Goal: Task Accomplishment & Management: Complete application form

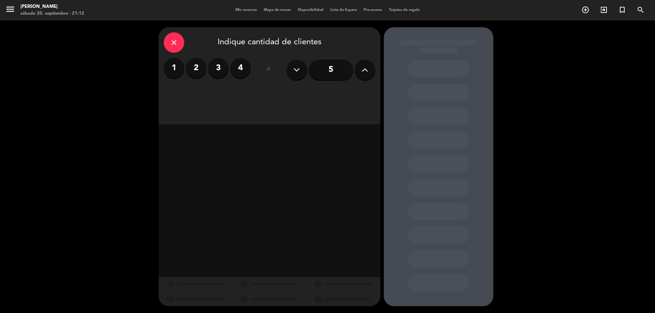
click at [246, 11] on span "Mis reservas" at bounding box center [246, 10] width 28 height 4
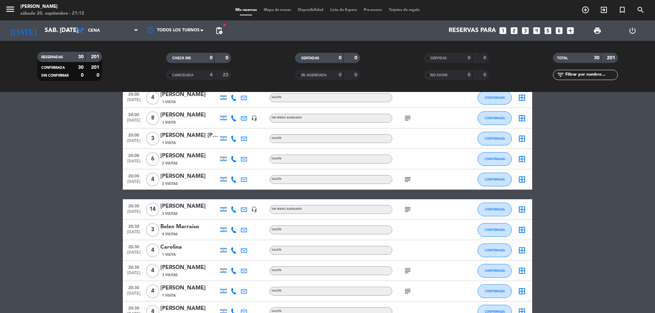
scroll to position [68, 0]
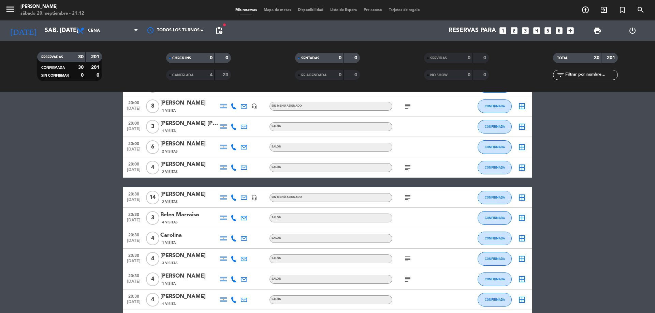
click at [409, 198] on icon "subject" at bounding box center [407, 198] width 8 height 8
click at [183, 196] on div "[PERSON_NAME]" at bounding box center [189, 194] width 58 height 9
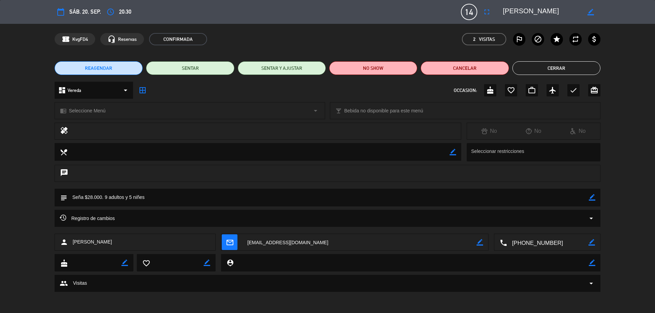
drag, startPoint x: 514, startPoint y: 246, endPoint x: 563, endPoint y: 249, distance: 48.5
click at [563, 249] on textarea at bounding box center [548, 242] width 82 height 17
drag, startPoint x: 511, startPoint y: 244, endPoint x: 554, endPoint y: 248, distance: 42.8
click at [554, 248] on textarea at bounding box center [548, 242] width 82 height 17
click at [572, 227] on span at bounding box center [571, 225] width 5 height 5
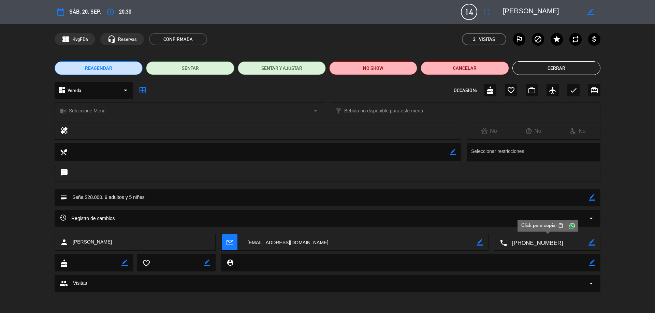
click at [573, 227] on span at bounding box center [571, 225] width 5 height 5
click at [544, 247] on textarea at bounding box center [548, 242] width 82 height 17
click at [562, 226] on span "content_paste" at bounding box center [560, 225] width 5 height 5
click at [589, 13] on icon "border_color" at bounding box center [590, 12] width 6 height 6
click at [61, 11] on icon "calendar_today" at bounding box center [61, 12] width 8 height 8
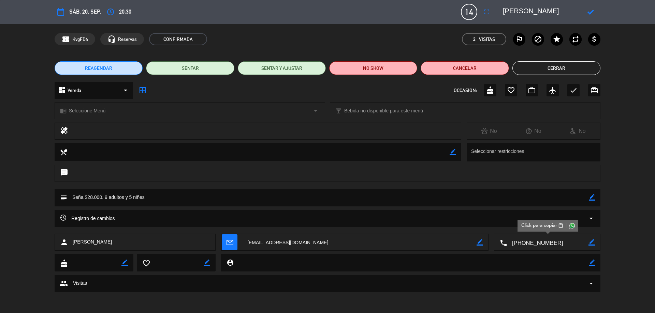
click at [77, 14] on span "sáb. 20, sep." at bounding box center [85, 11] width 32 height 9
click at [64, 11] on icon "calendar_today" at bounding box center [61, 12] width 8 height 8
click at [61, 12] on icon "calendar_today" at bounding box center [61, 12] width 8 height 8
click at [559, 71] on button "Cerrar" at bounding box center [556, 68] width 88 height 14
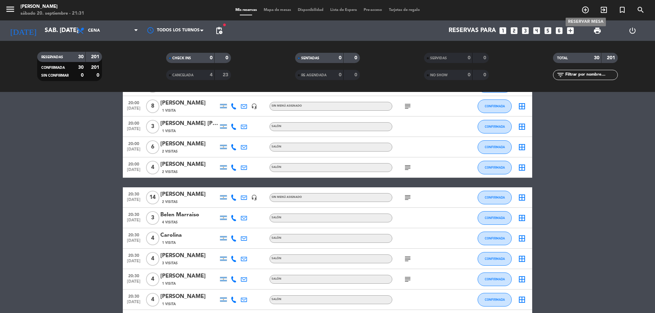
click at [585, 9] on icon "add_circle_outline" at bounding box center [585, 10] width 8 height 8
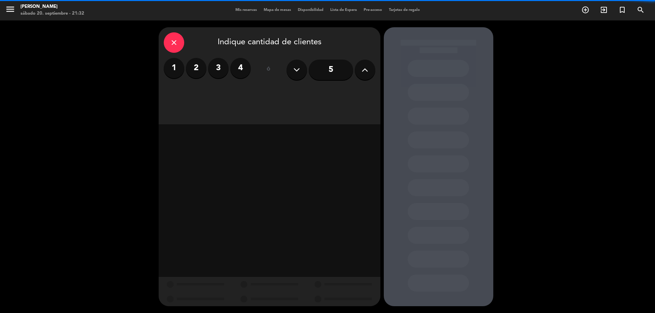
click at [365, 75] on button at bounding box center [365, 70] width 20 height 20
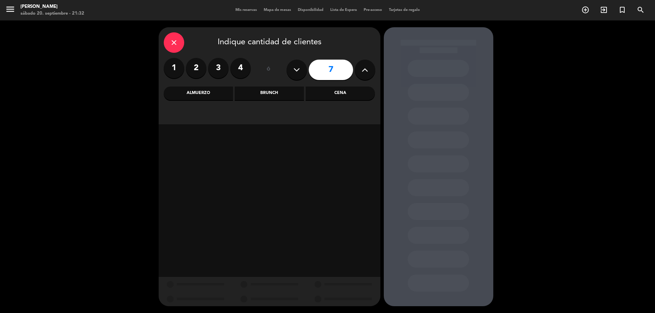
click at [365, 75] on button at bounding box center [365, 70] width 20 height 20
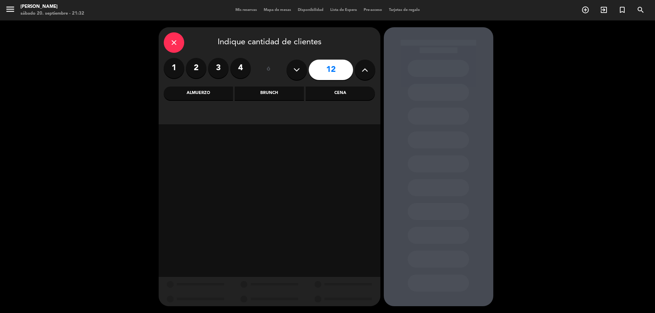
click at [365, 75] on button at bounding box center [365, 70] width 20 height 20
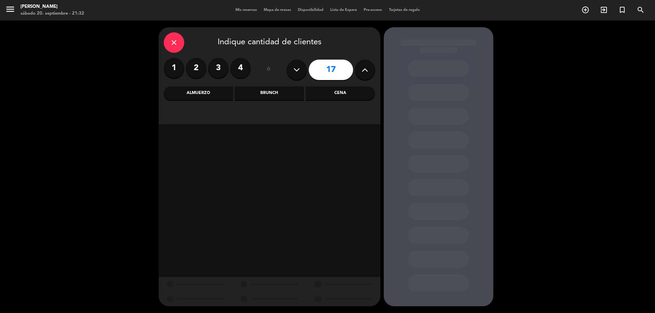
click at [365, 75] on button at bounding box center [365, 70] width 20 height 20
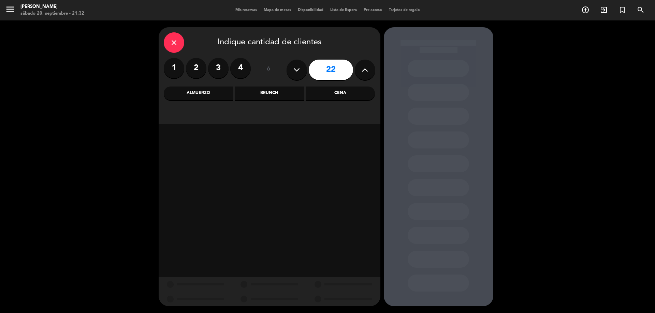
click at [365, 75] on button at bounding box center [365, 70] width 20 height 20
type input "23"
click at [365, 75] on button at bounding box center [365, 70] width 20 height 20
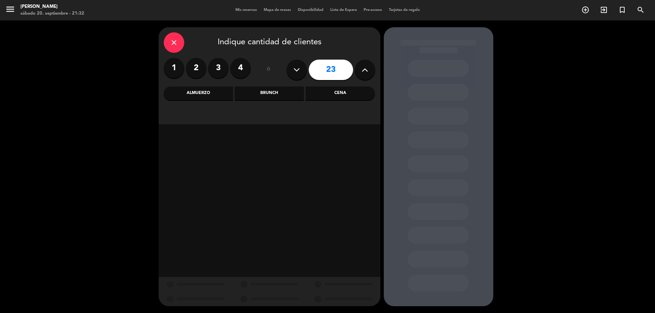
click at [347, 89] on div "Cena" at bounding box center [340, 94] width 69 height 14
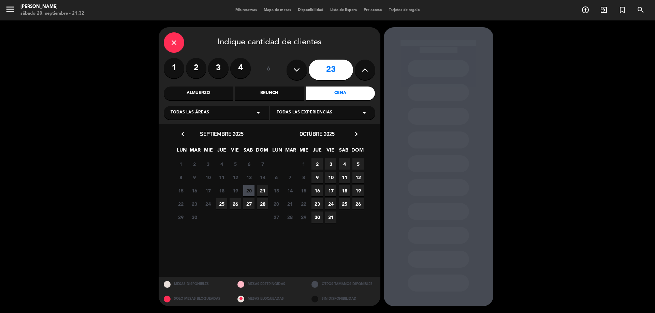
click at [263, 193] on span "21" at bounding box center [262, 190] width 11 height 11
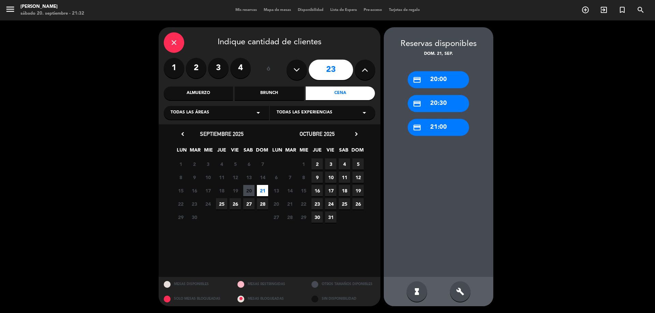
click at [439, 107] on div "credit_card 20:30" at bounding box center [438, 103] width 61 height 17
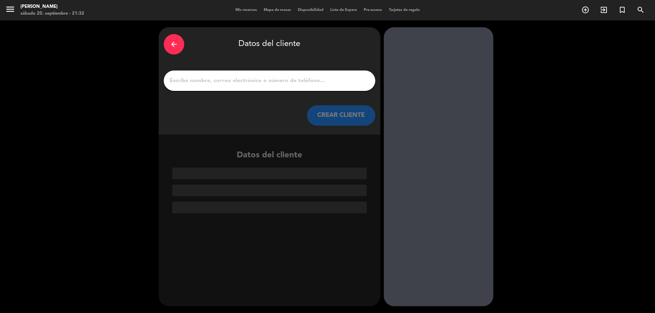
click at [268, 79] on input "1" at bounding box center [269, 81] width 201 height 10
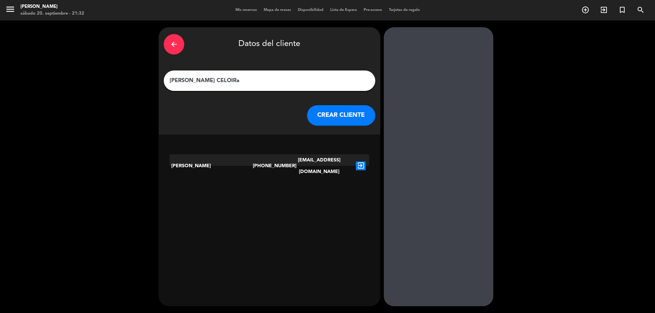
type input "[PERSON_NAME] CELOIRa"
click at [329, 115] on button "CREAR CLIENTE" at bounding box center [341, 115] width 68 height 20
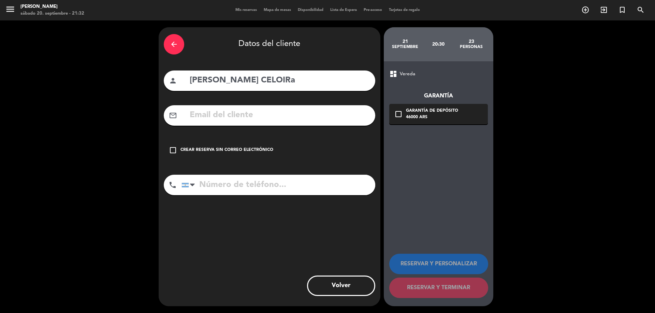
click at [175, 150] on icon "check_box_outline_blank" at bounding box center [173, 150] width 8 height 8
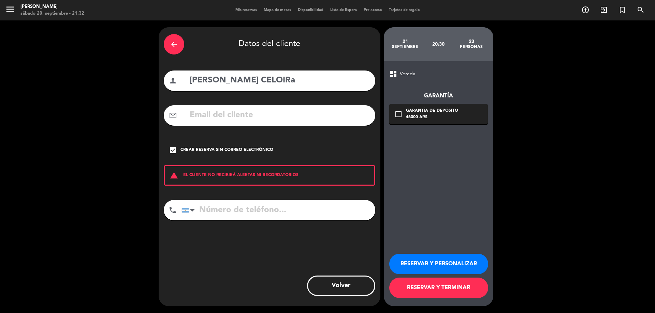
click at [460, 289] on button "RESERVAR Y TERMINAR" at bounding box center [438, 288] width 99 height 20
